Goal: Task Accomplishment & Management: Use online tool/utility

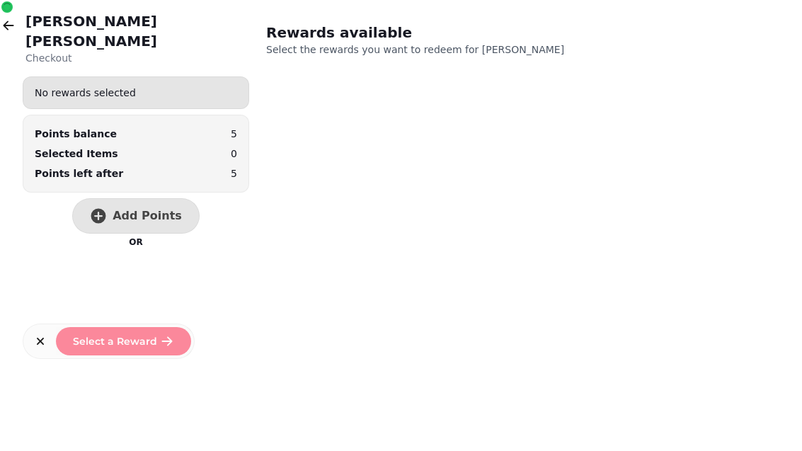
click at [7, 26] on icon "button" at bounding box center [8, 25] width 14 height 14
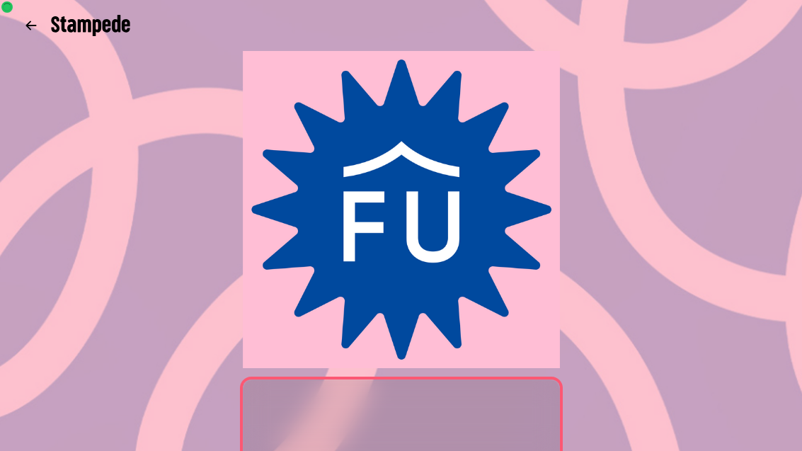
click at [35, 15] on button "button" at bounding box center [31, 25] width 28 height 28
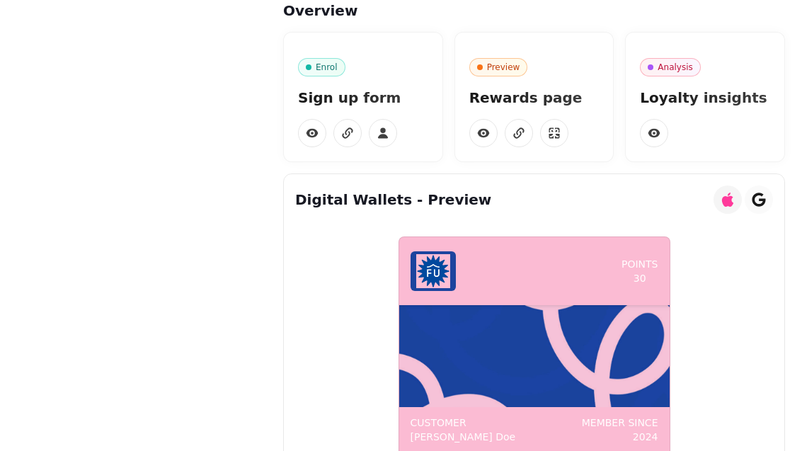
scroll to position [-1, 0]
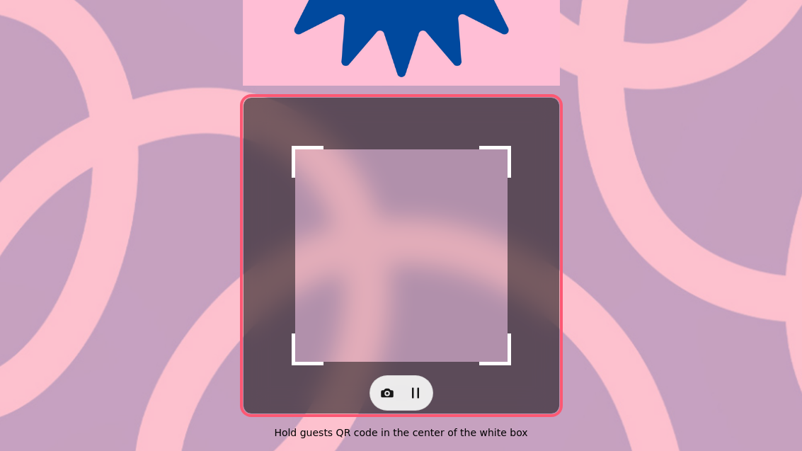
scroll to position [291, 0]
click at [386, 389] on icon "button" at bounding box center [387, 393] width 13 height 9
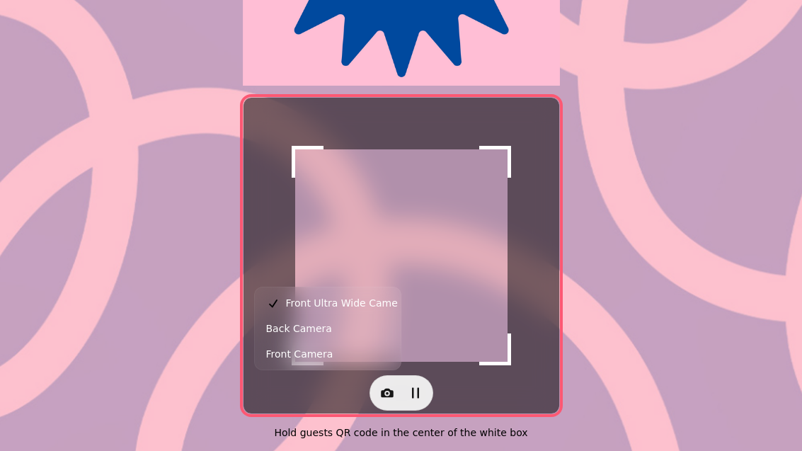
click at [317, 327] on span "Back Camera" at bounding box center [299, 328] width 66 height 17
